Goal: Find specific page/section: Find specific page/section

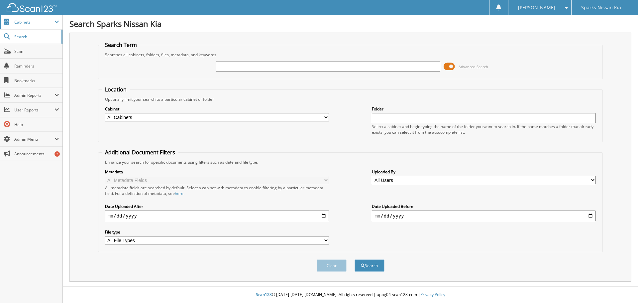
click at [19, 25] on span "Cabinets" at bounding box center [34, 22] width 40 height 6
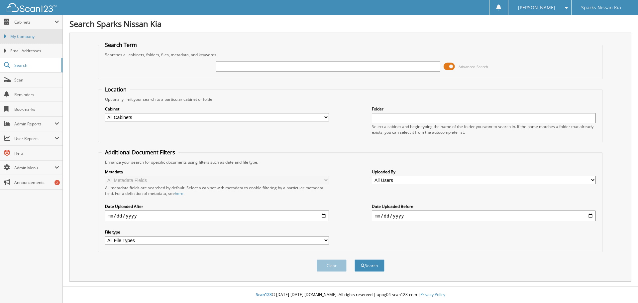
click at [20, 34] on span "My Company" at bounding box center [34, 37] width 49 height 6
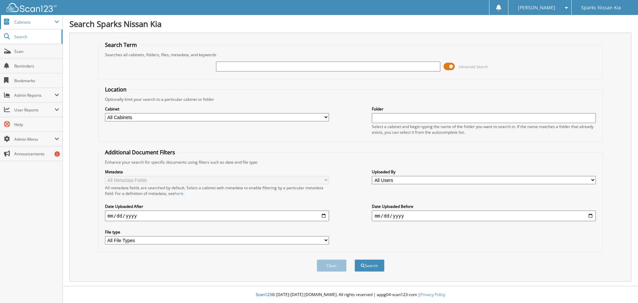
click at [25, 24] on span "Cabinets" at bounding box center [34, 22] width 40 height 6
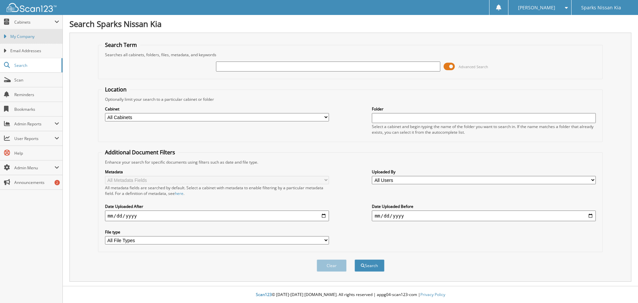
click at [25, 38] on span "My Company" at bounding box center [34, 37] width 49 height 6
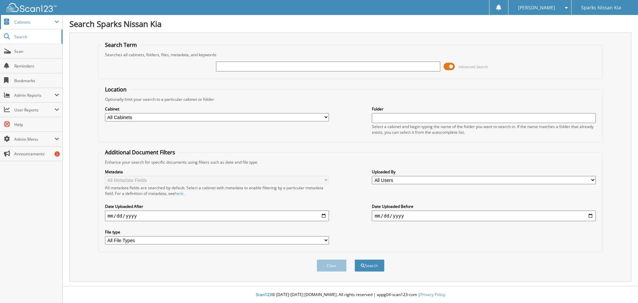
click at [12, 26] on span "Cabinets" at bounding box center [31, 22] width 62 height 14
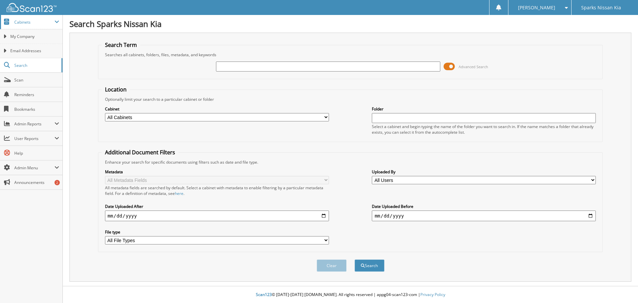
click at [58, 21] on span at bounding box center [57, 21] width 5 height 5
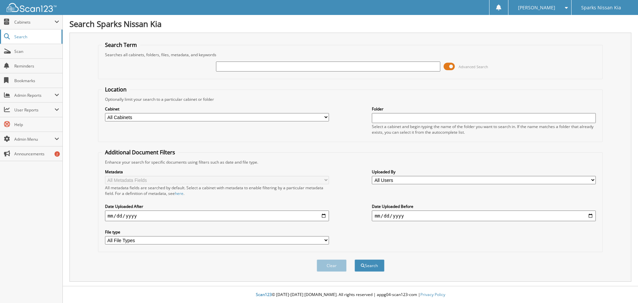
click at [51, 35] on span "Search" at bounding box center [36, 37] width 44 height 6
click at [24, 22] on span "Cabinets" at bounding box center [34, 22] width 40 height 6
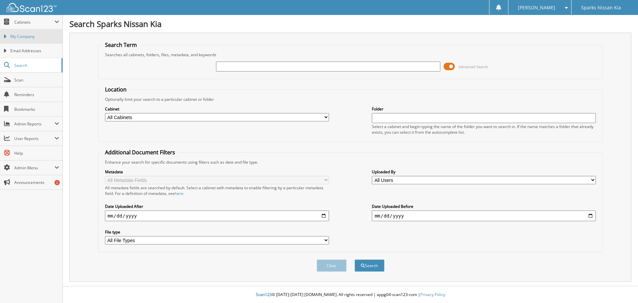
click at [21, 35] on span "My Company" at bounding box center [34, 37] width 49 height 6
